Goal: Task Accomplishment & Management: Use online tool/utility

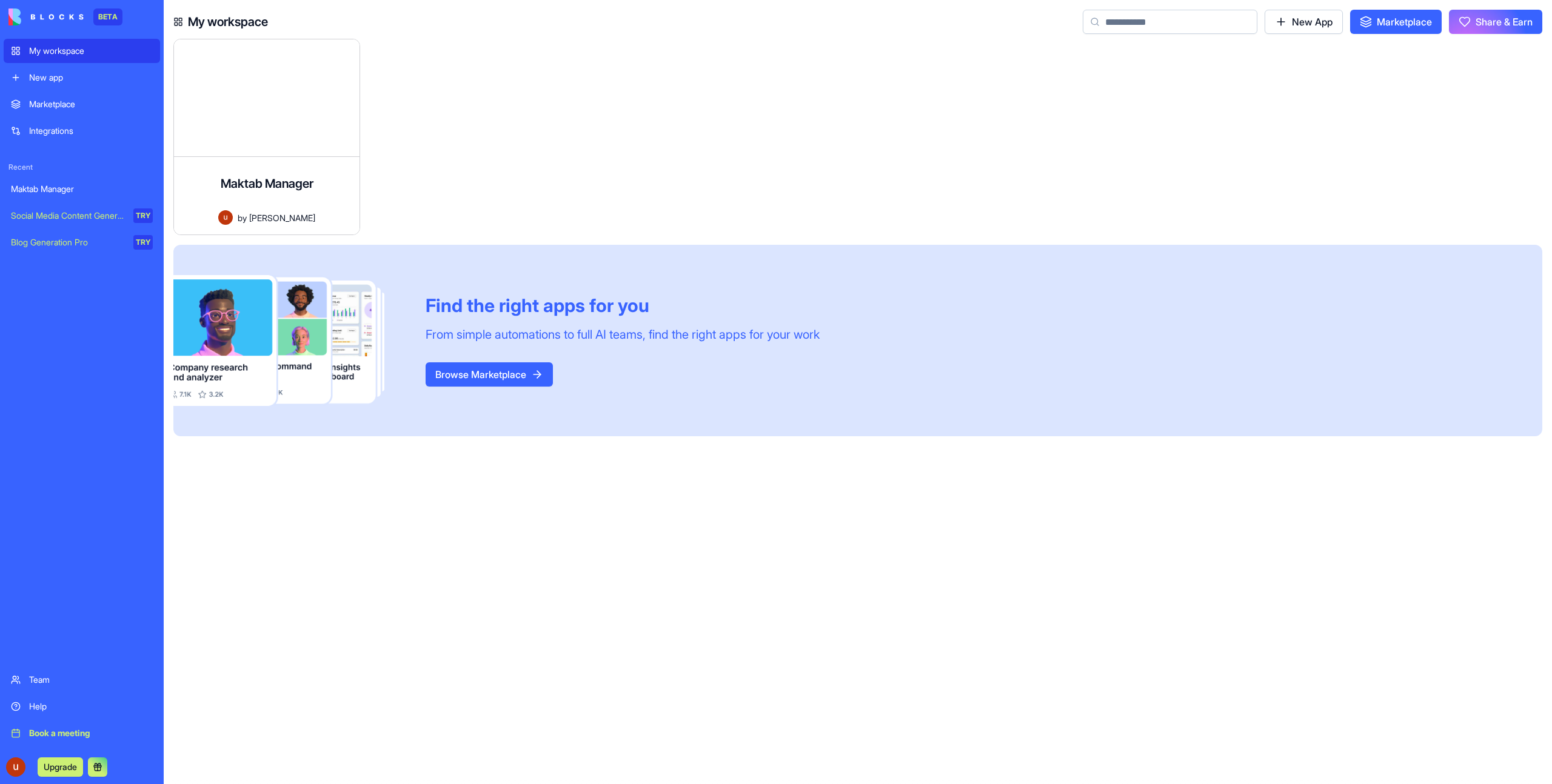
click at [112, 55] on div "My workspace" at bounding box center [91, 51] width 124 height 12
click at [90, 76] on div "New app" at bounding box center [91, 78] width 124 height 12
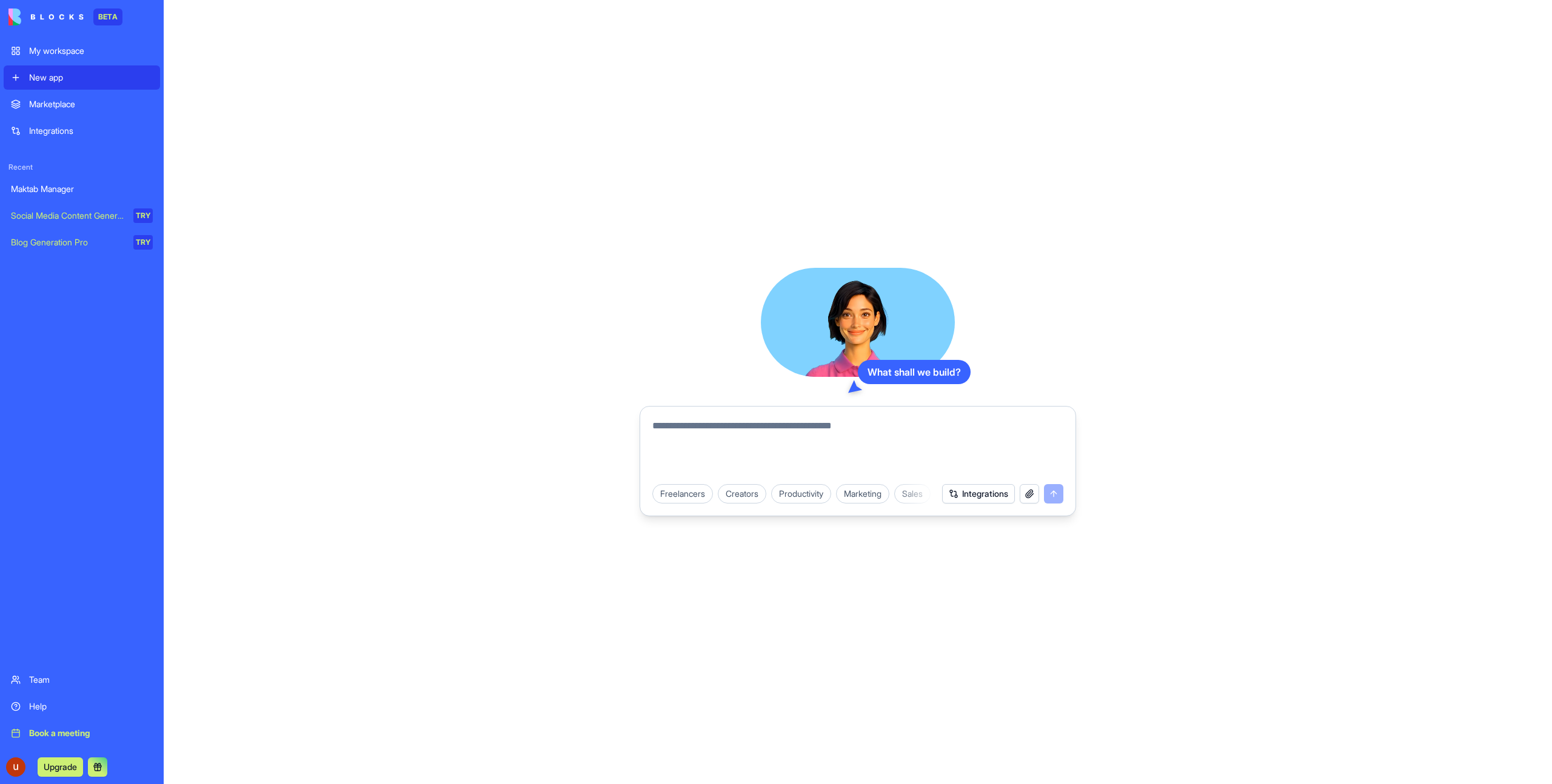
click at [78, 48] on div "My workspace" at bounding box center [91, 51] width 124 height 12
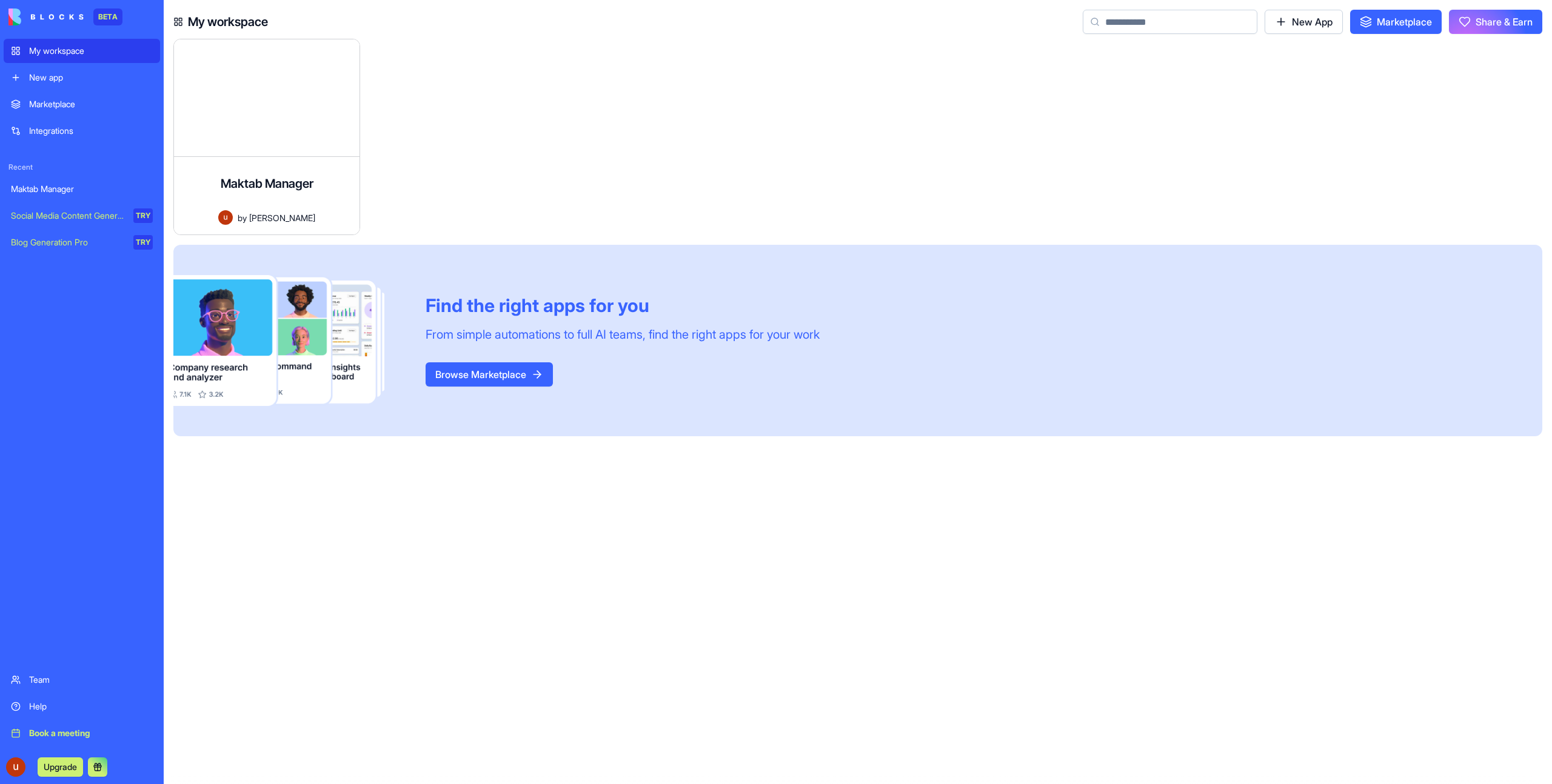
click at [100, 82] on div "New app" at bounding box center [91, 78] width 124 height 12
